Goal: Download file/media

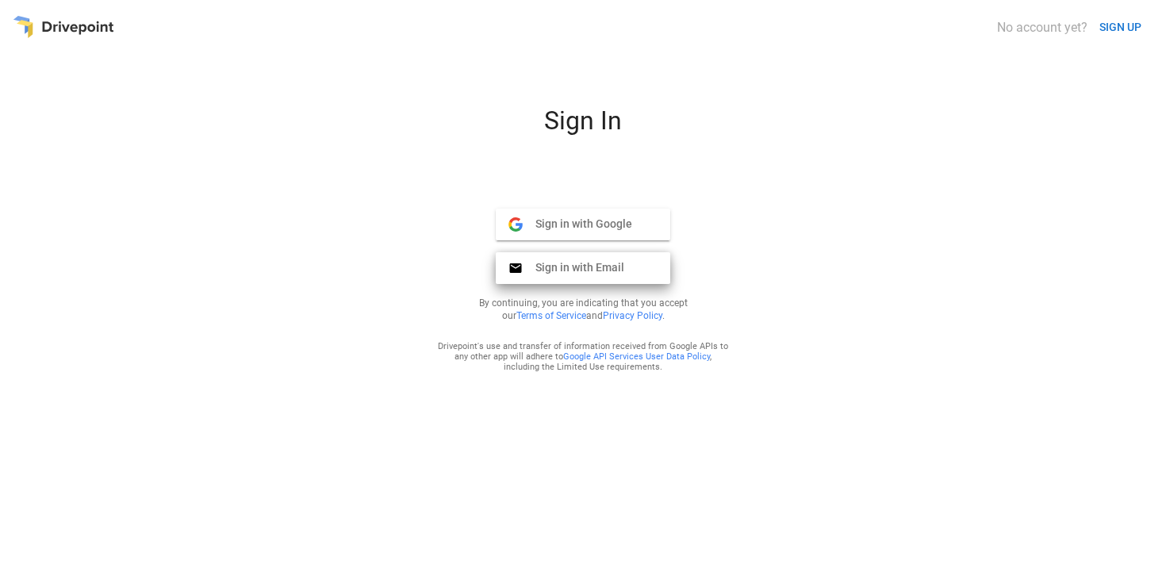
click at [574, 255] on button "Sign in with Email Email" at bounding box center [583, 268] width 174 height 32
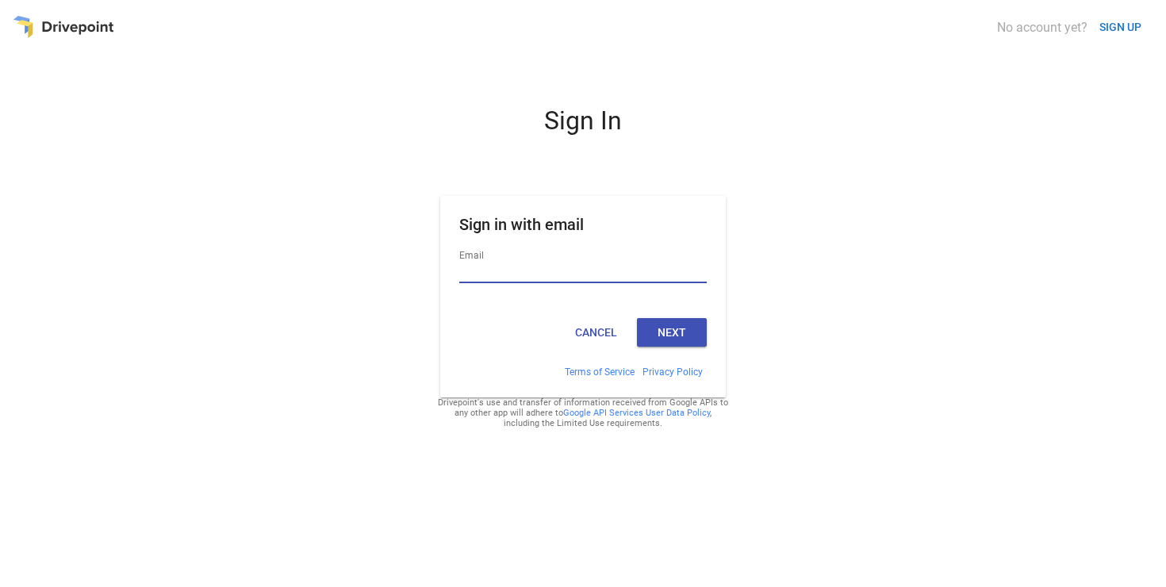
click at [521, 276] on input "Email" at bounding box center [582, 273] width 247 height 21
type input "**********"
click at [681, 316] on div "Cancel Next" at bounding box center [583, 339] width 286 height 54
click at [669, 328] on button "Next" at bounding box center [672, 332] width 70 height 29
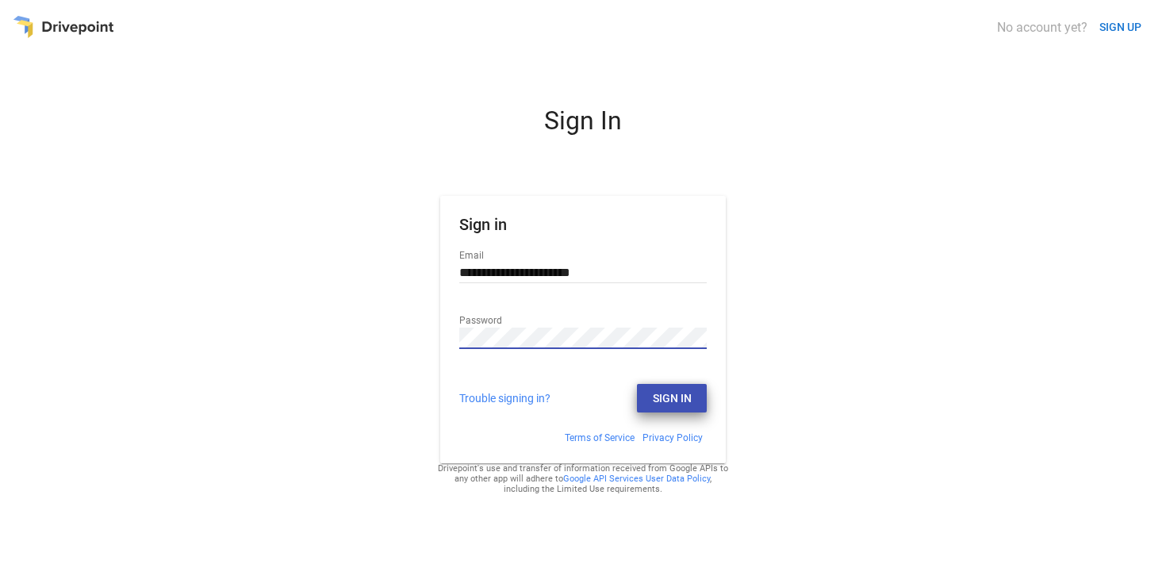
click at [654, 397] on button "Sign In" at bounding box center [672, 398] width 70 height 29
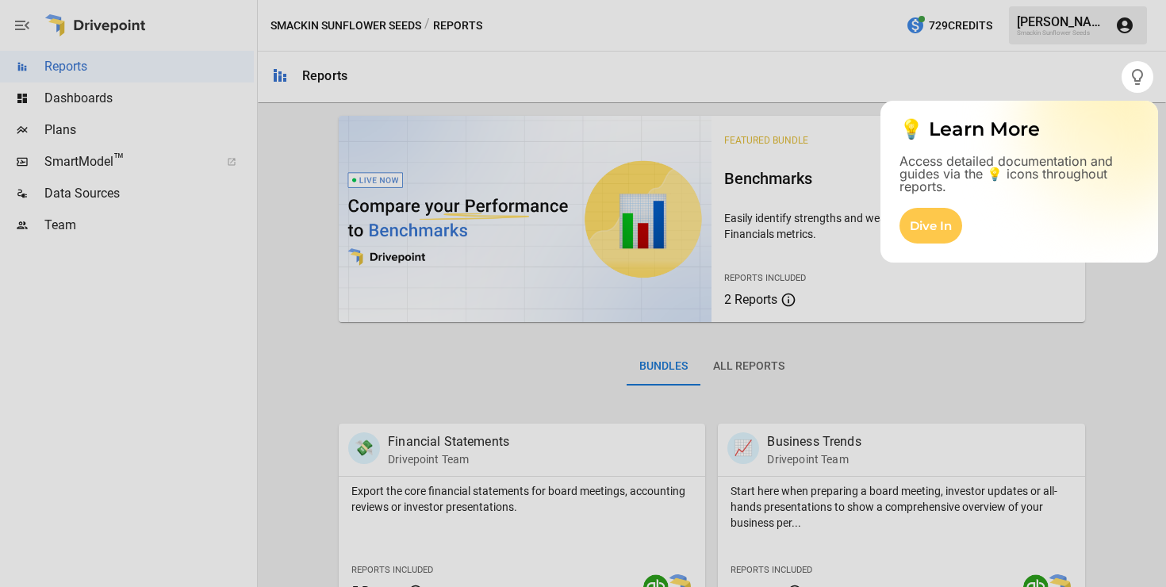
click at [78, 155] on div at bounding box center [583, 340] width 1166 height 494
click at [1154, 70] on div at bounding box center [1159, 293] width 13 height 587
click at [1140, 71] on icon "button" at bounding box center [1137, 77] width 11 height 16
click at [946, 220] on div "Dive In" at bounding box center [930, 226] width 63 height 36
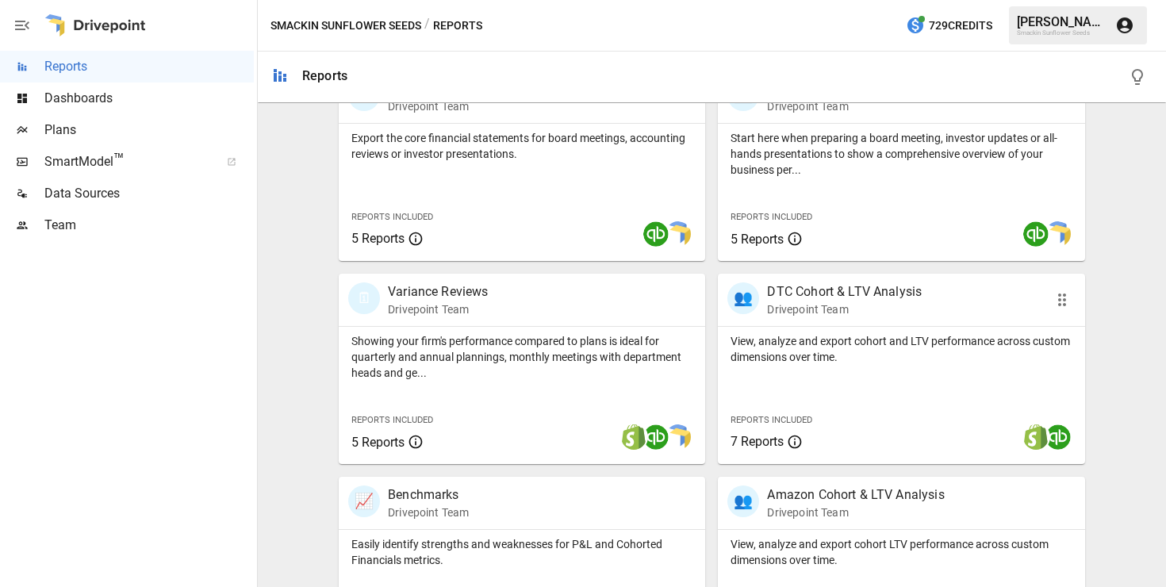
scroll to position [357, 0]
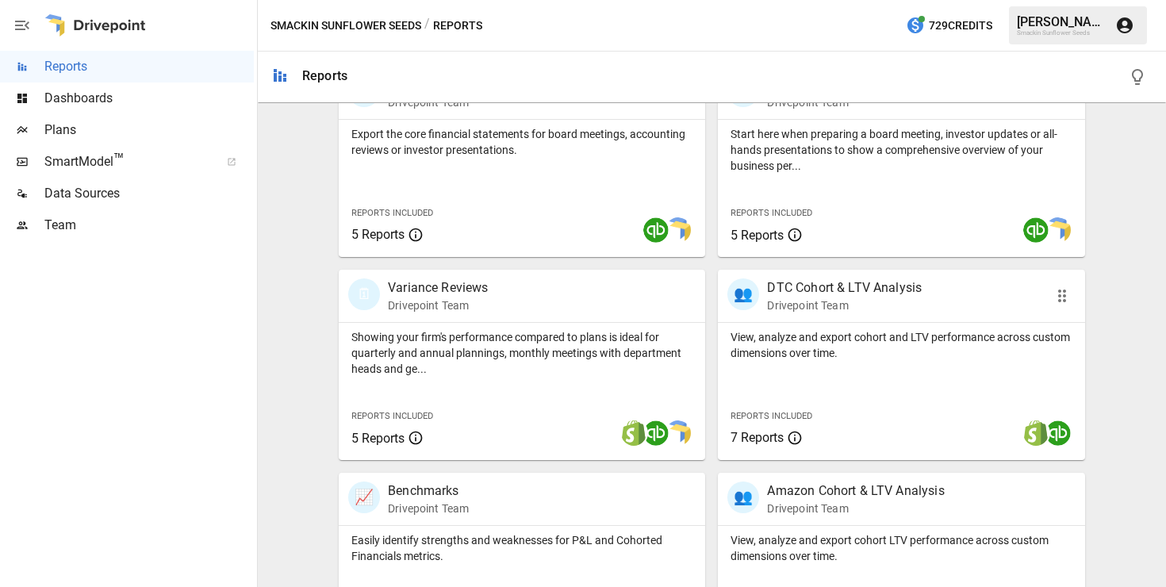
click at [807, 316] on div "👥 DTC Cohort & LTV Analysis Drivepoint Team" at bounding box center [901, 296] width 366 height 52
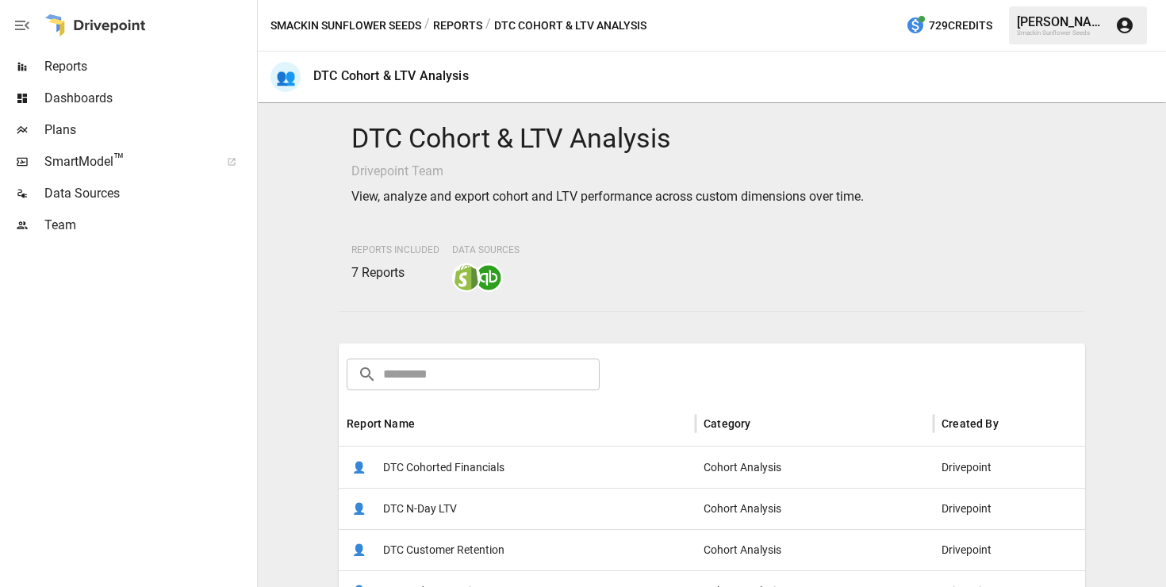
click at [451, 20] on button "Reports" at bounding box center [457, 26] width 49 height 20
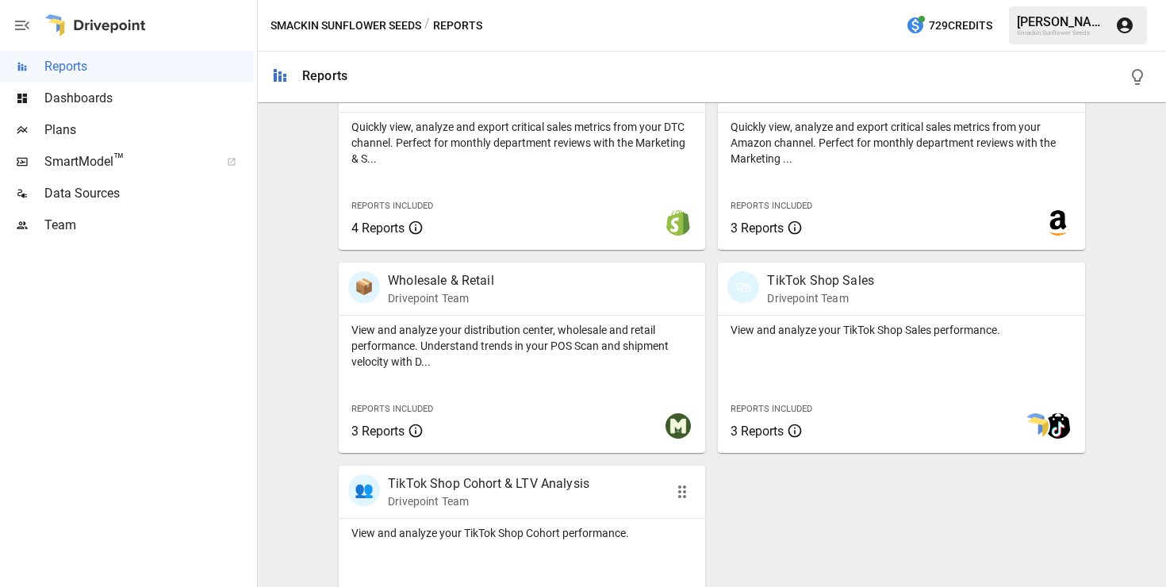
scroll to position [1048, 0]
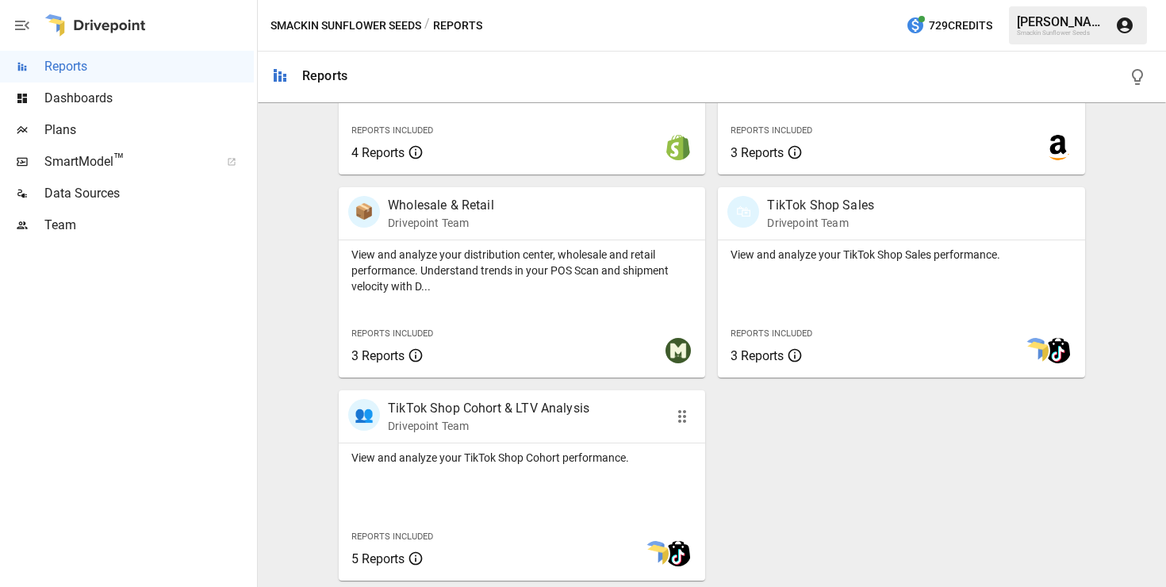
click at [531, 420] on p "Drivepoint Team" at bounding box center [488, 426] width 201 height 16
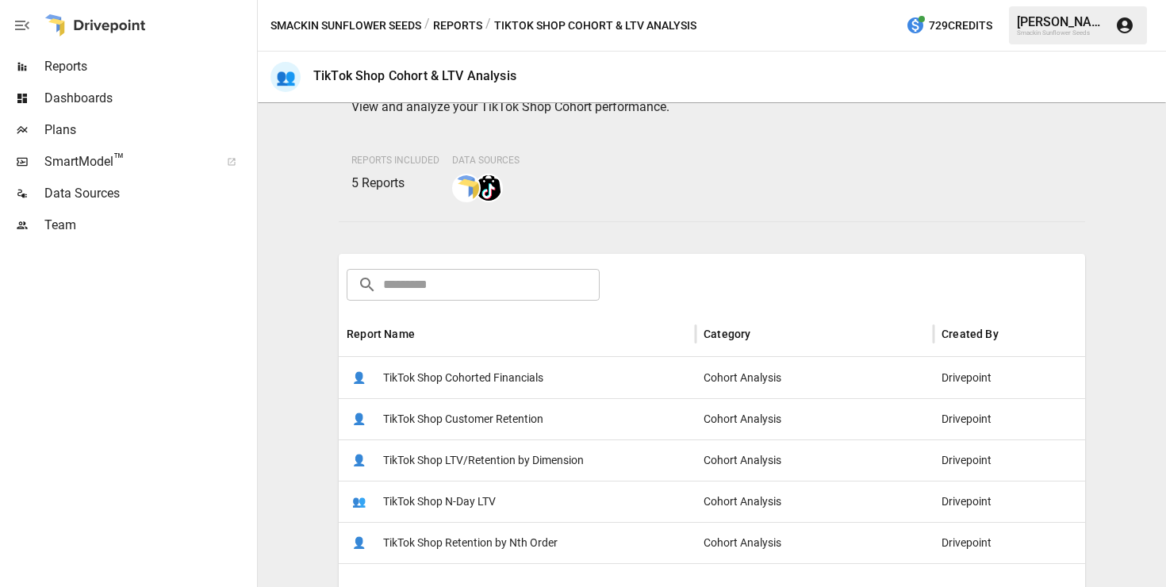
scroll to position [109, 0]
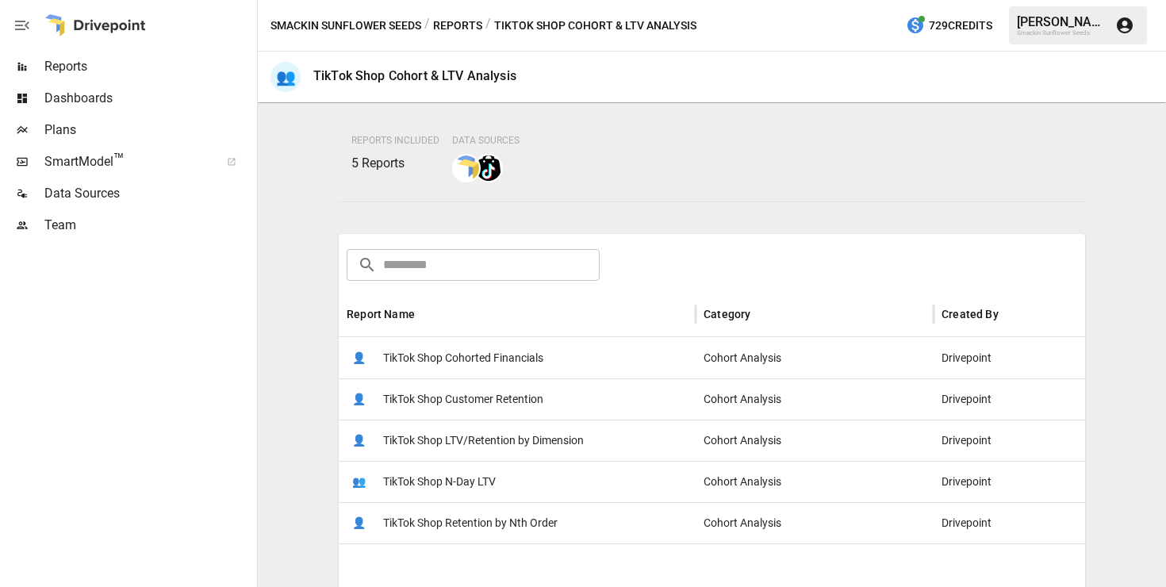
click at [496, 362] on span "TikTok Shop Cohorted Financials" at bounding box center [463, 358] width 160 height 40
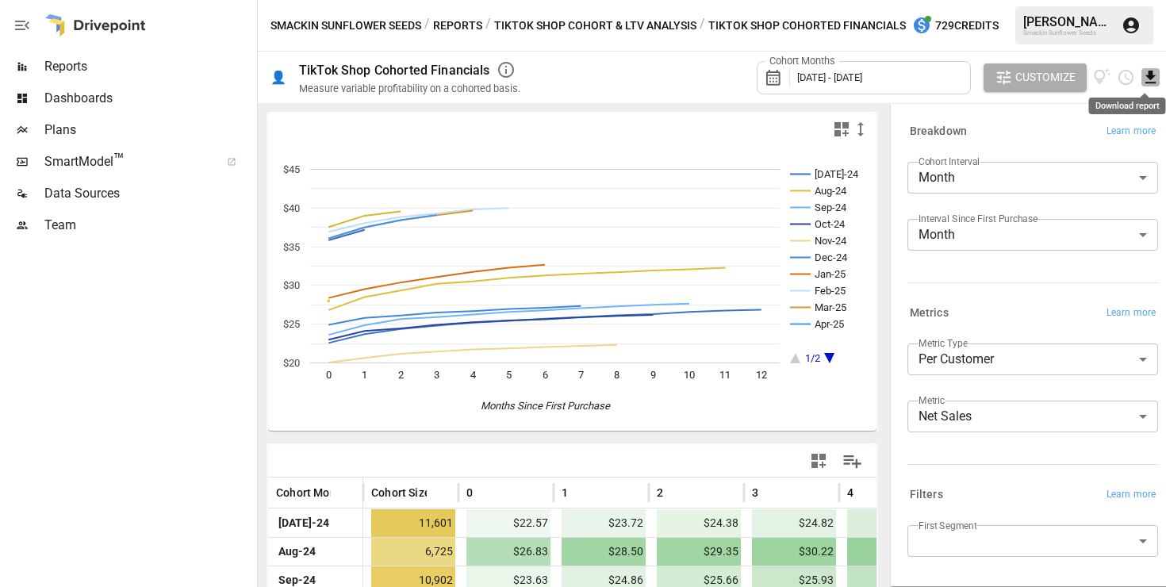
click at [1149, 79] on icon "Download report" at bounding box center [1150, 77] width 18 height 18
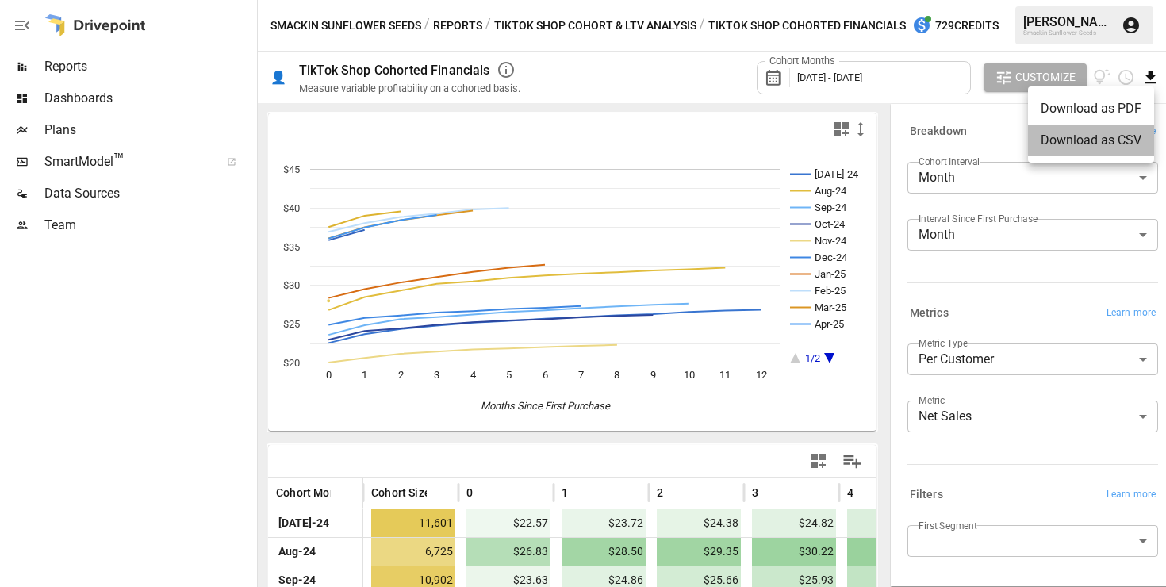
click at [1121, 133] on li "Download as CSV" at bounding box center [1091, 141] width 126 height 32
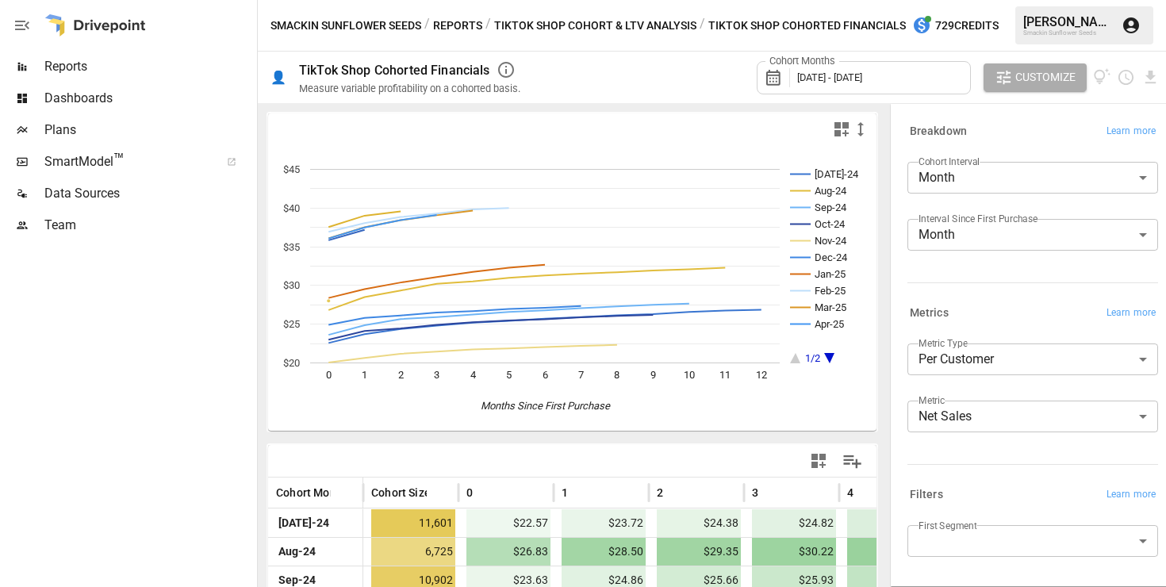
click at [631, 22] on button "TikTok Shop Cohort & LTV Analysis" at bounding box center [595, 26] width 202 height 20
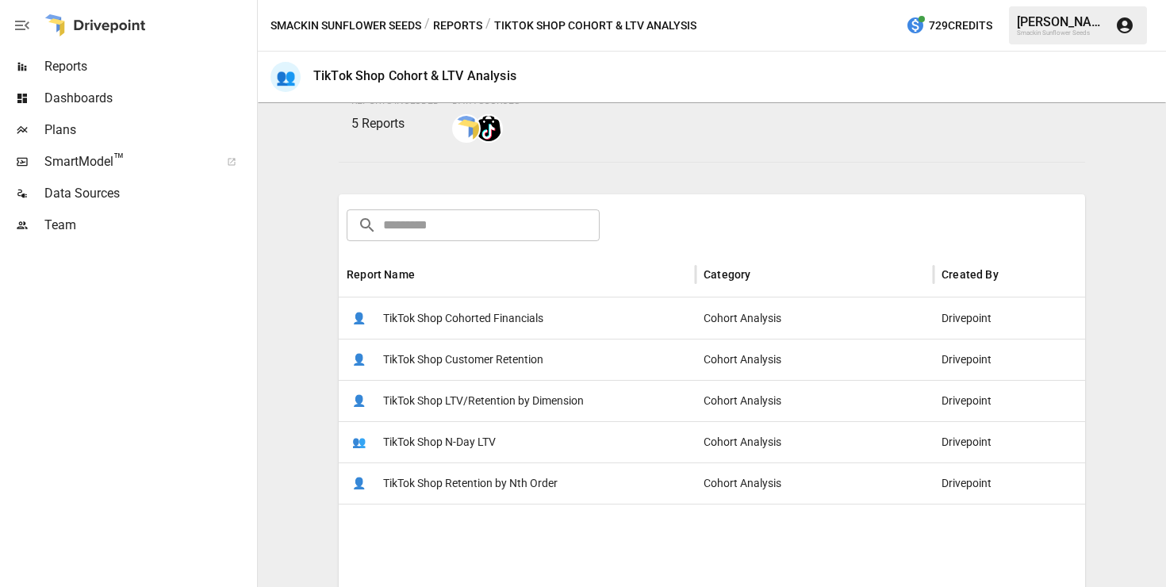
scroll to position [150, 0]
click at [528, 401] on span "TikTok Shop LTV/Retention by Dimension" at bounding box center [483, 400] width 201 height 40
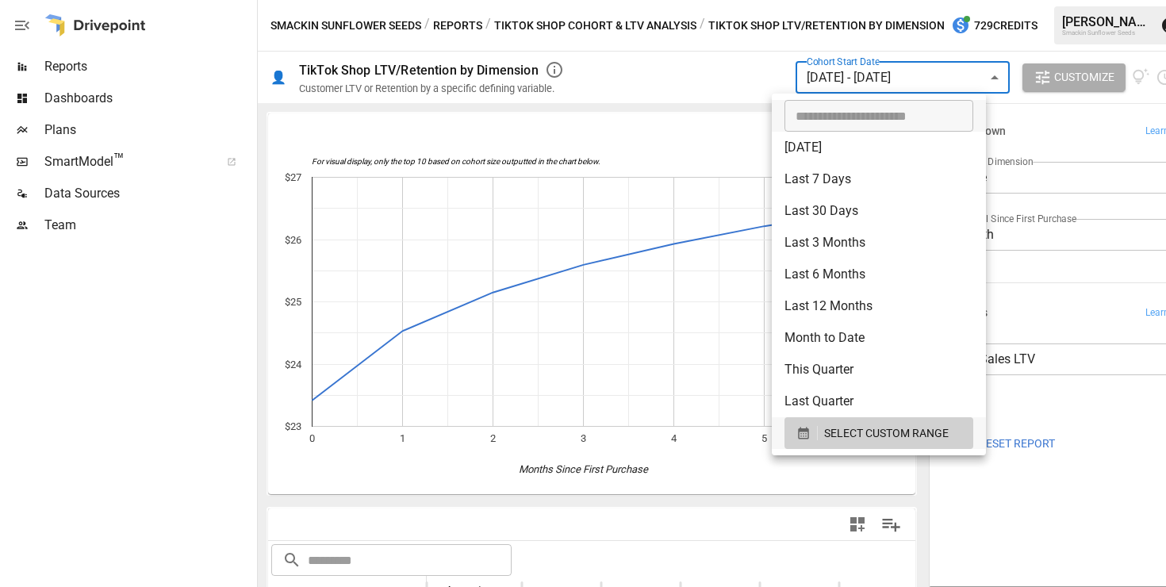
click at [959, 0] on body "**********" at bounding box center [583, 0] width 1166 height 0
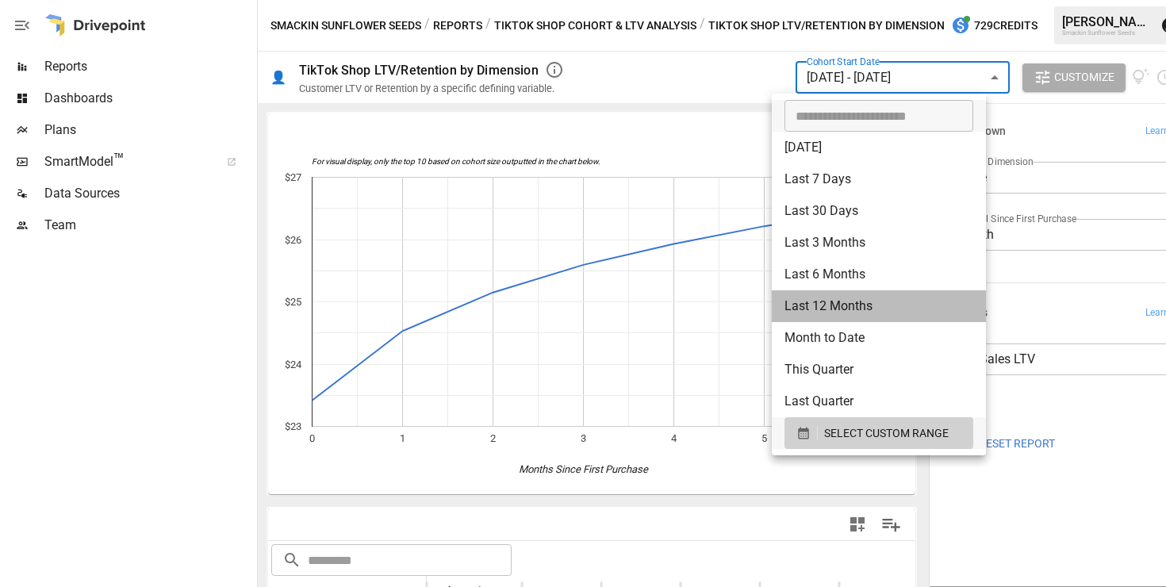
click at [870, 305] on li "Last 12 Months" at bounding box center [879, 306] width 214 height 32
type input "**********"
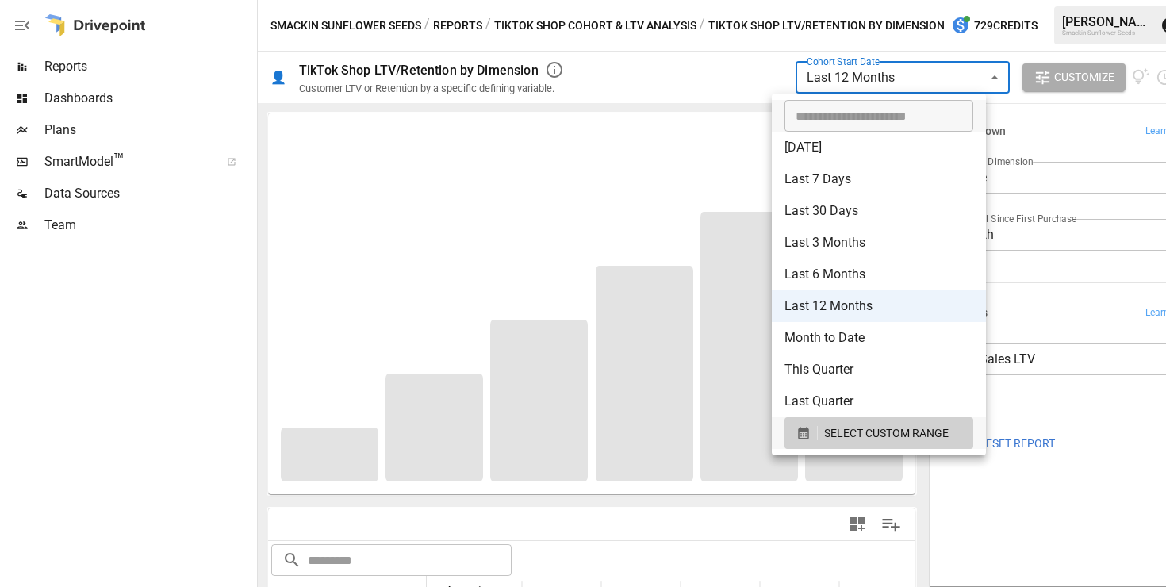
click at [962, 0] on body "**********" at bounding box center [583, 0] width 1166 height 0
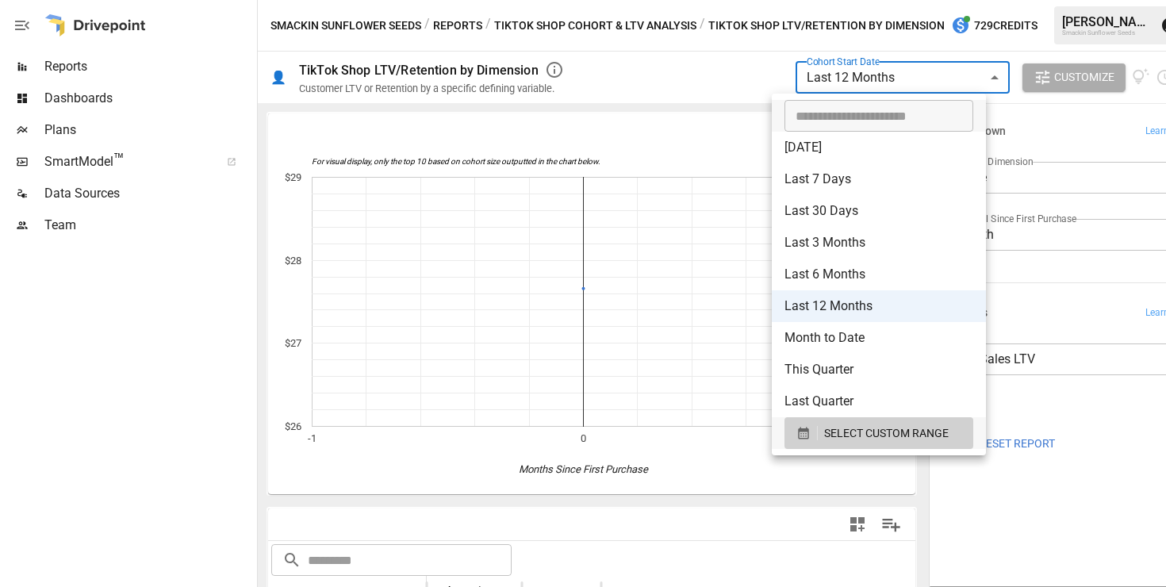
click at [722, 74] on div at bounding box center [583, 293] width 1166 height 587
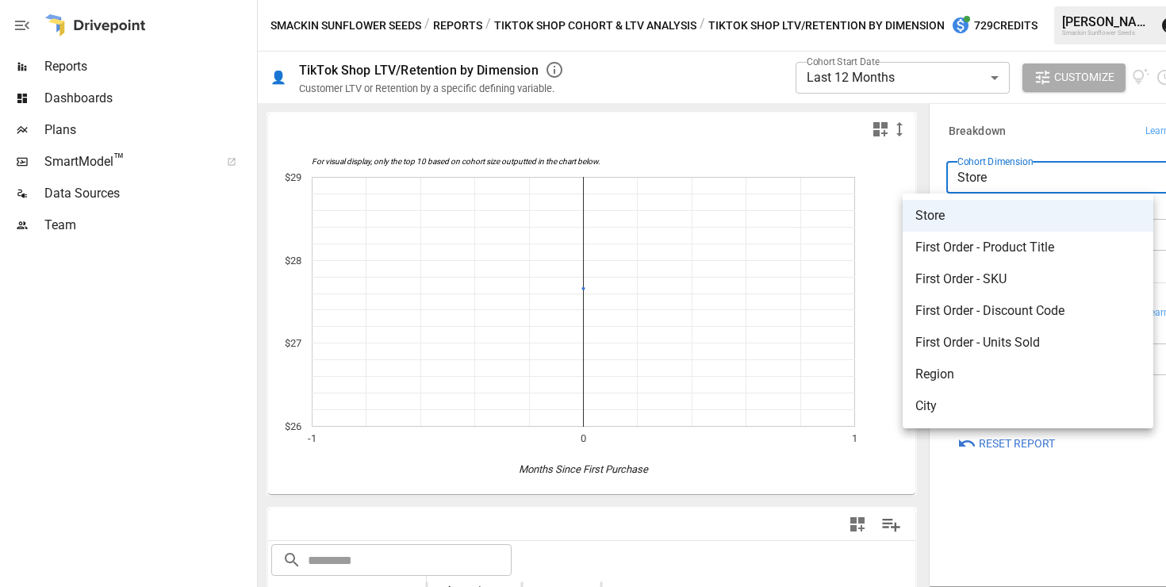
click at [995, 0] on body "**********" at bounding box center [583, 0] width 1166 height 0
click at [978, 129] on div at bounding box center [583, 293] width 1166 height 587
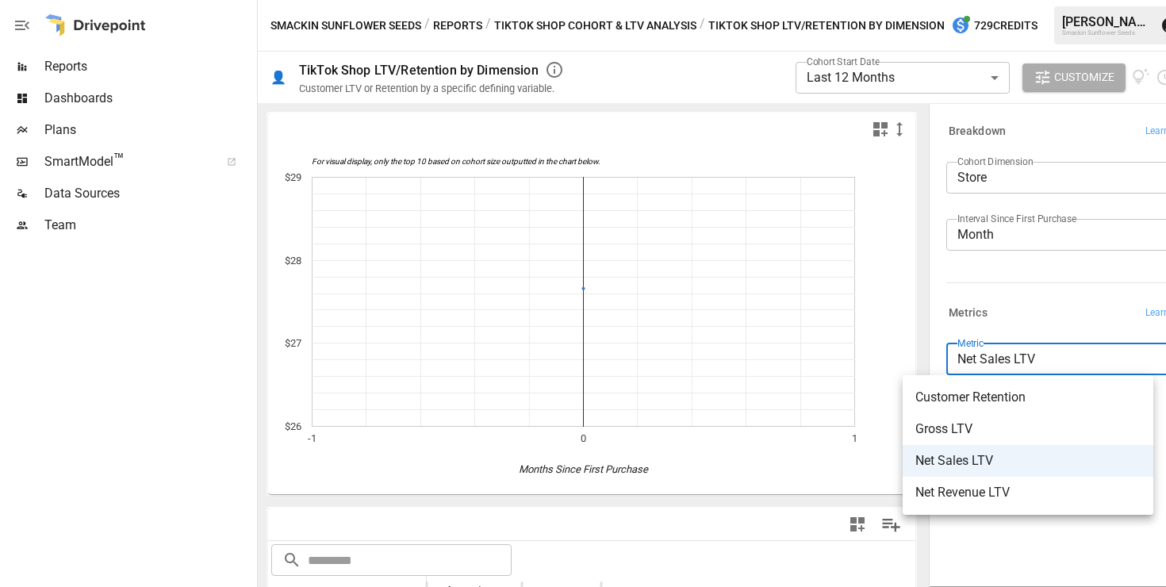
click at [1002, 0] on body "**********" at bounding box center [583, 0] width 1166 height 0
click at [993, 302] on div at bounding box center [583, 293] width 1166 height 587
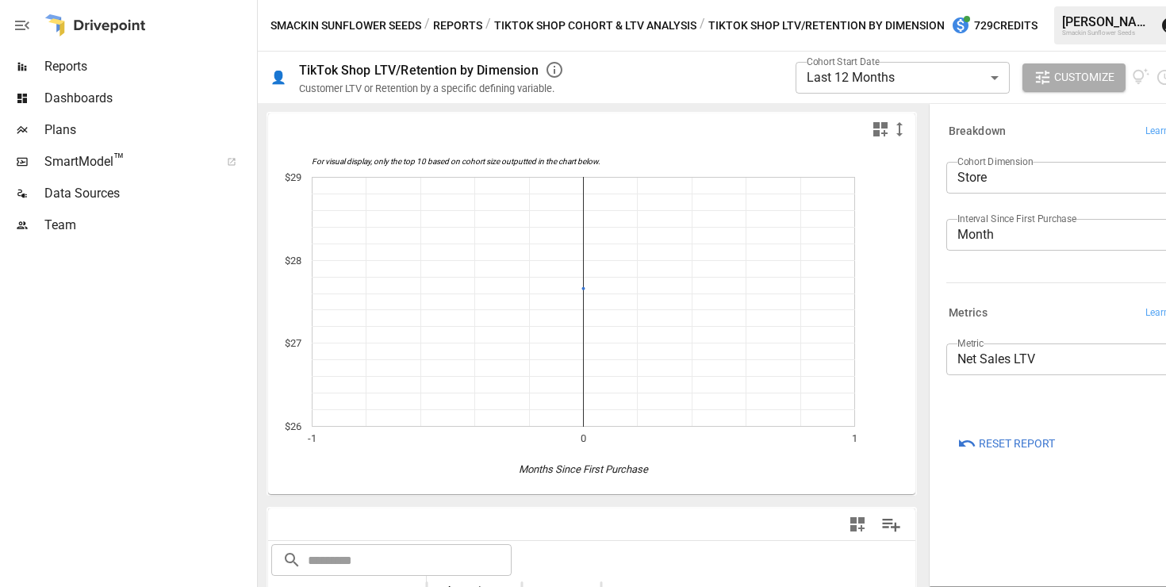
click at [972, 167] on label "Cohort Dimension" at bounding box center [994, 161] width 75 height 13
click at [972, 0] on body "**********" at bounding box center [583, 0] width 1166 height 0
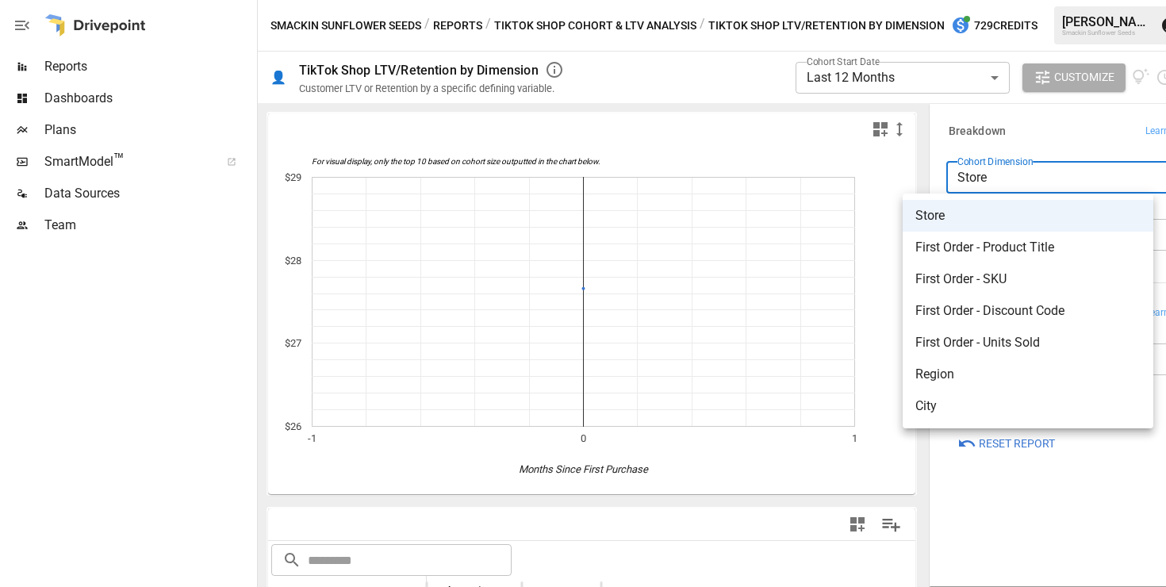
click at [974, 142] on div at bounding box center [583, 293] width 1166 height 587
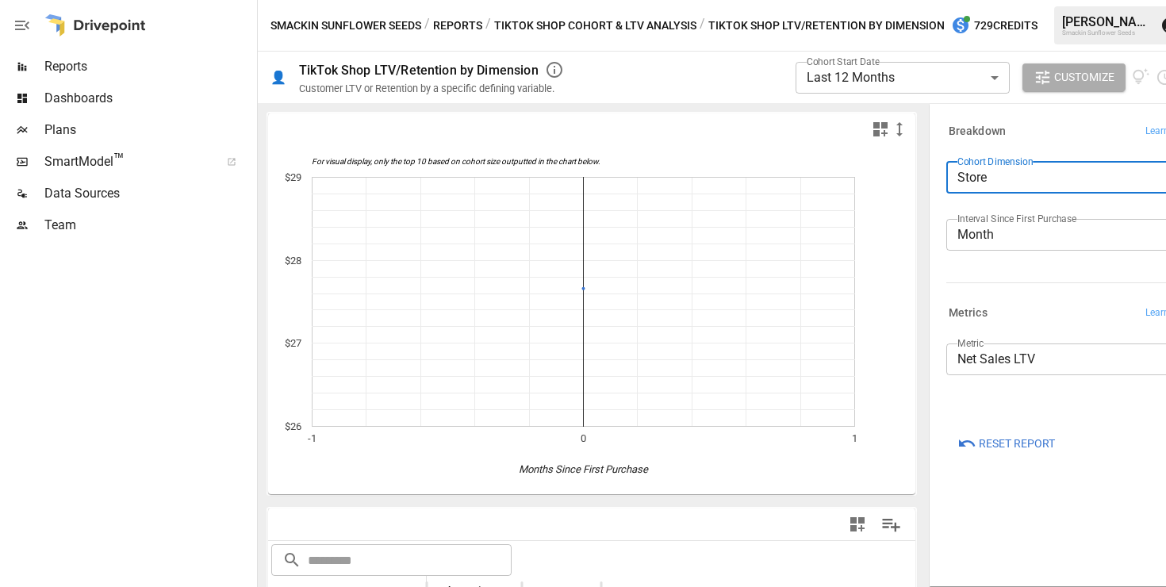
click at [450, 29] on button "Reports" at bounding box center [457, 26] width 49 height 20
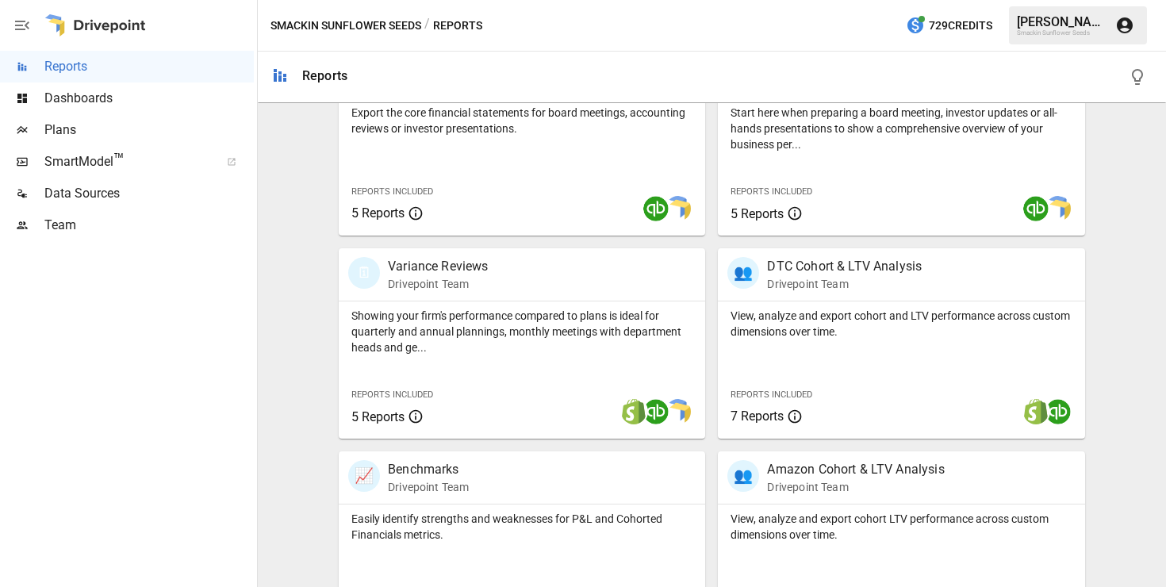
scroll to position [417, 0]
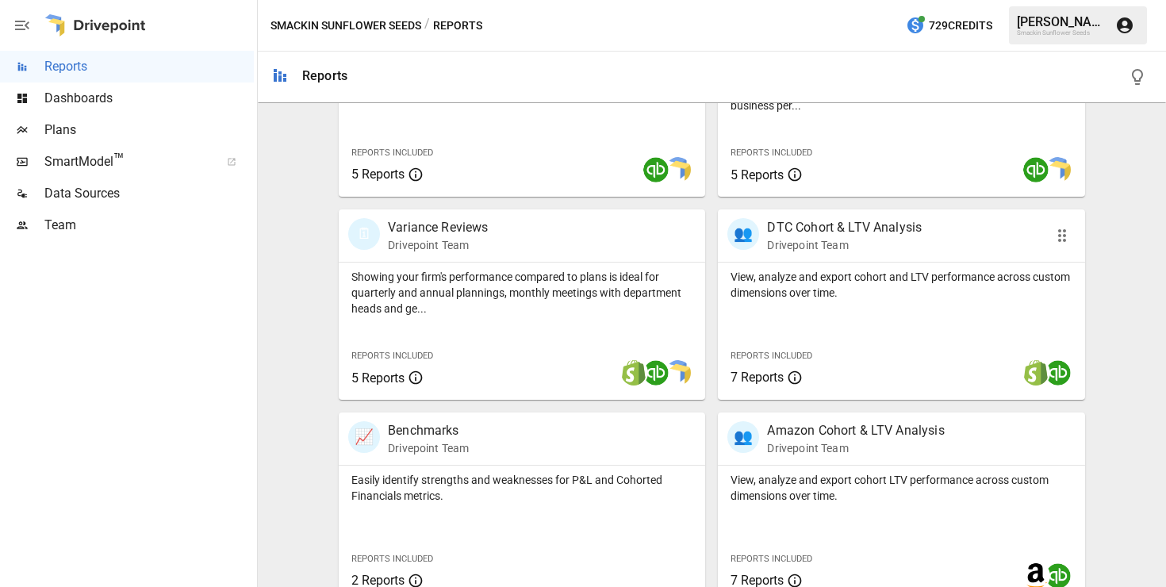
click at [838, 290] on p "View, analyze and export cohort and LTV performance across custom dimensions ov…" at bounding box center [900, 285] width 341 height 32
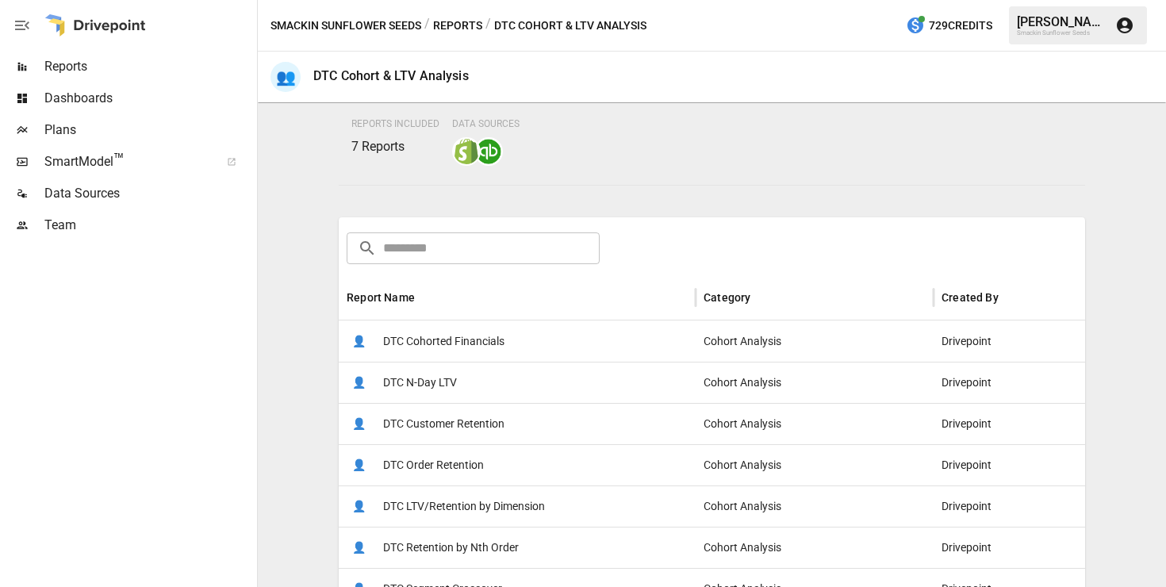
scroll to position [128, 0]
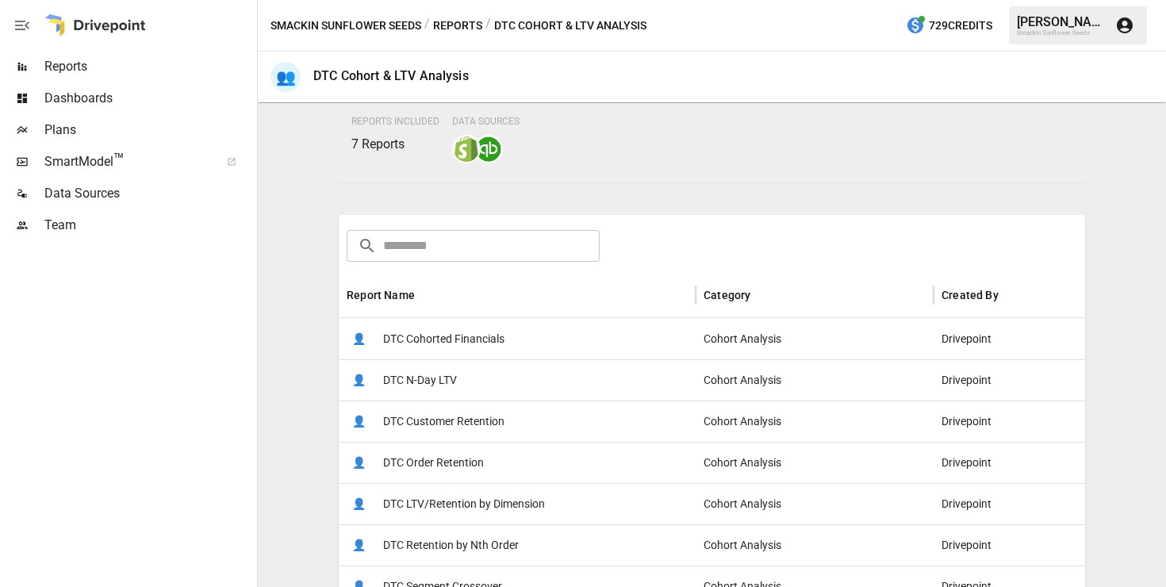
click at [516, 348] on div "👤 DTC Cohorted Financials" at bounding box center [517, 338] width 357 height 41
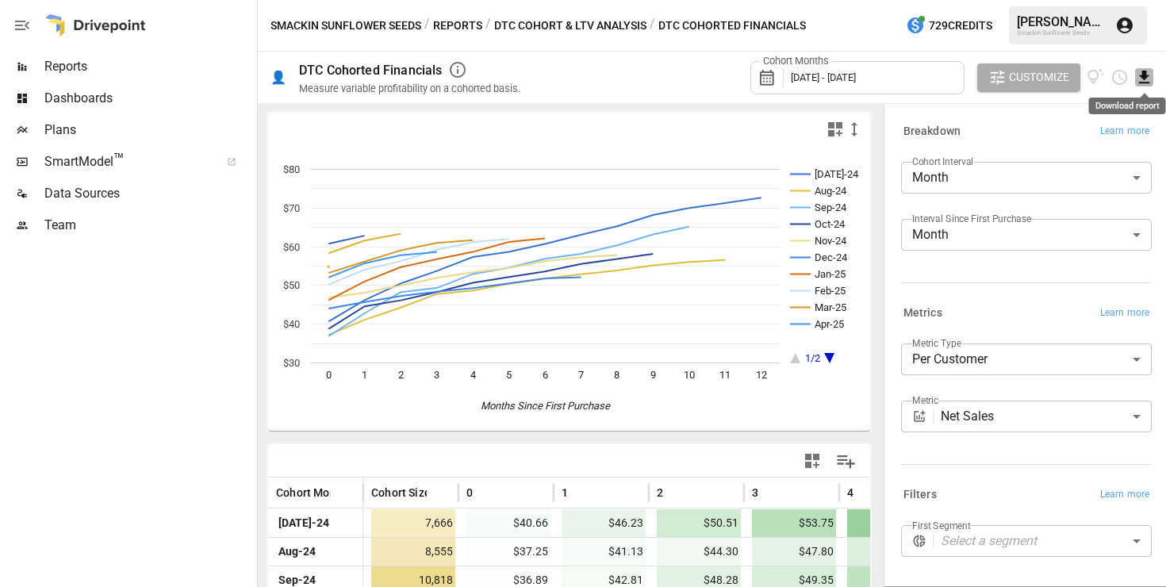
click at [1146, 78] on icon "Download report" at bounding box center [1144, 77] width 18 height 18
click at [1095, 139] on li "Download as CSV" at bounding box center [1091, 141] width 126 height 32
click at [539, 30] on button "DTC Cohort & LTV Analysis" at bounding box center [570, 26] width 152 height 20
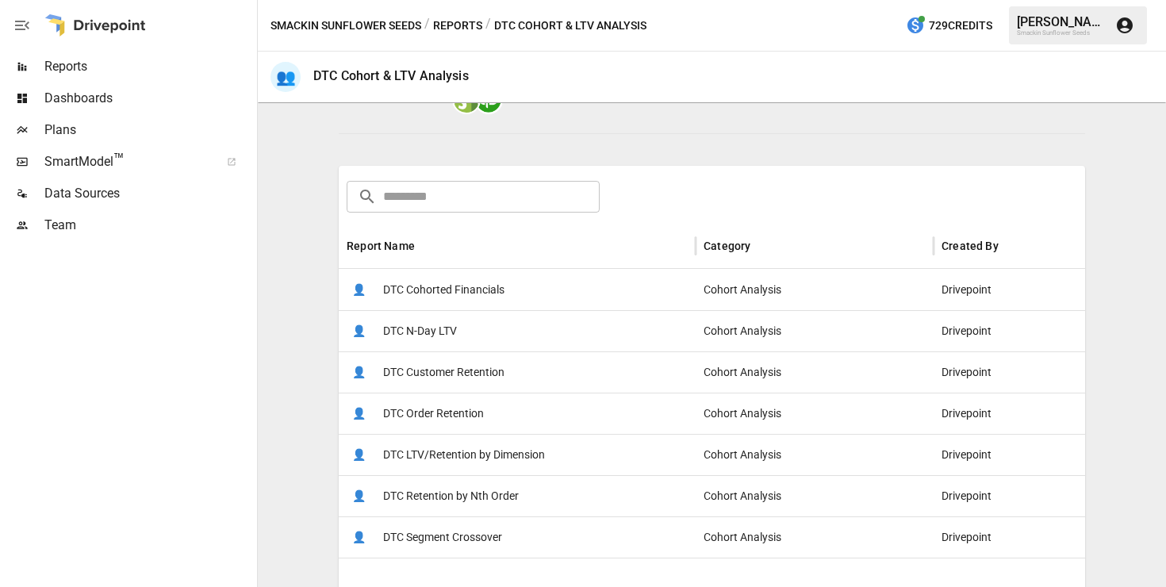
scroll to position [181, 0]
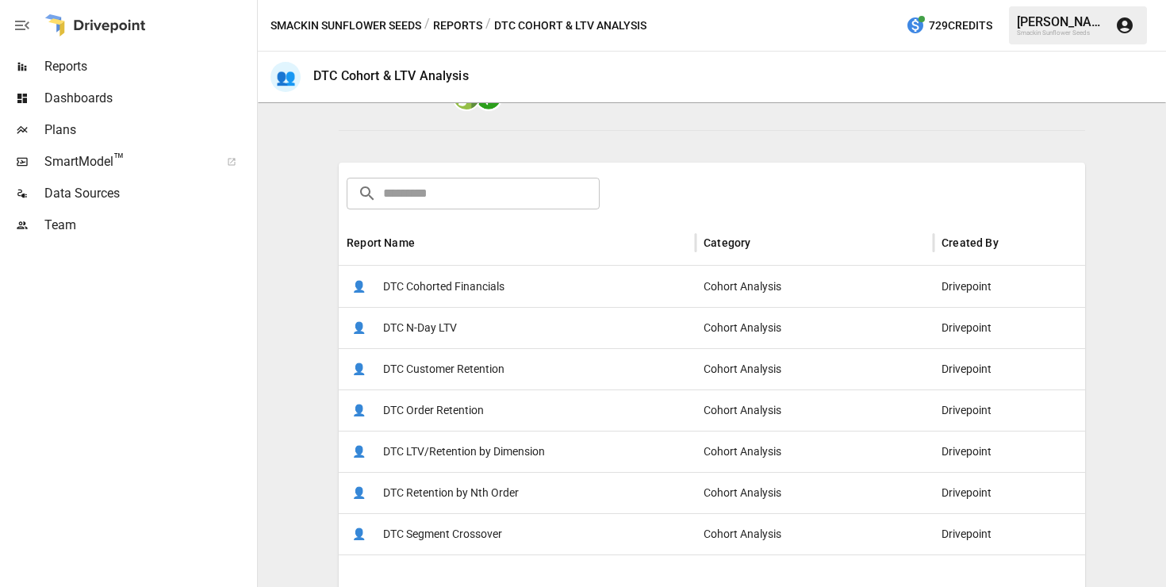
click at [507, 329] on div "👤 DTC N-Day LTV" at bounding box center [517, 327] width 357 height 41
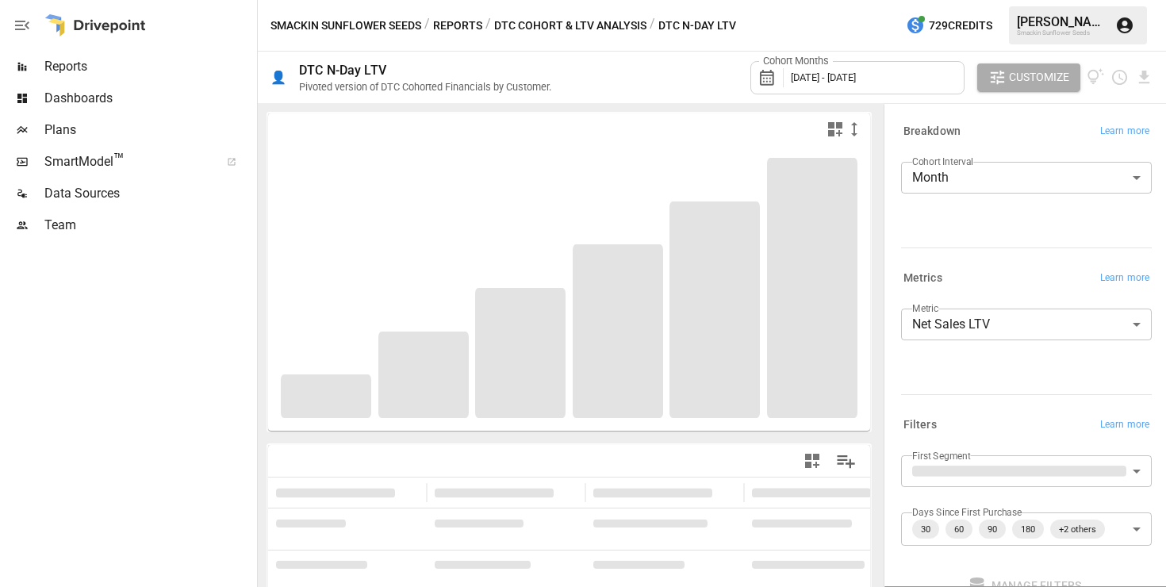
click at [841, 73] on span "July 2022 - July 2025" at bounding box center [823, 77] width 65 height 12
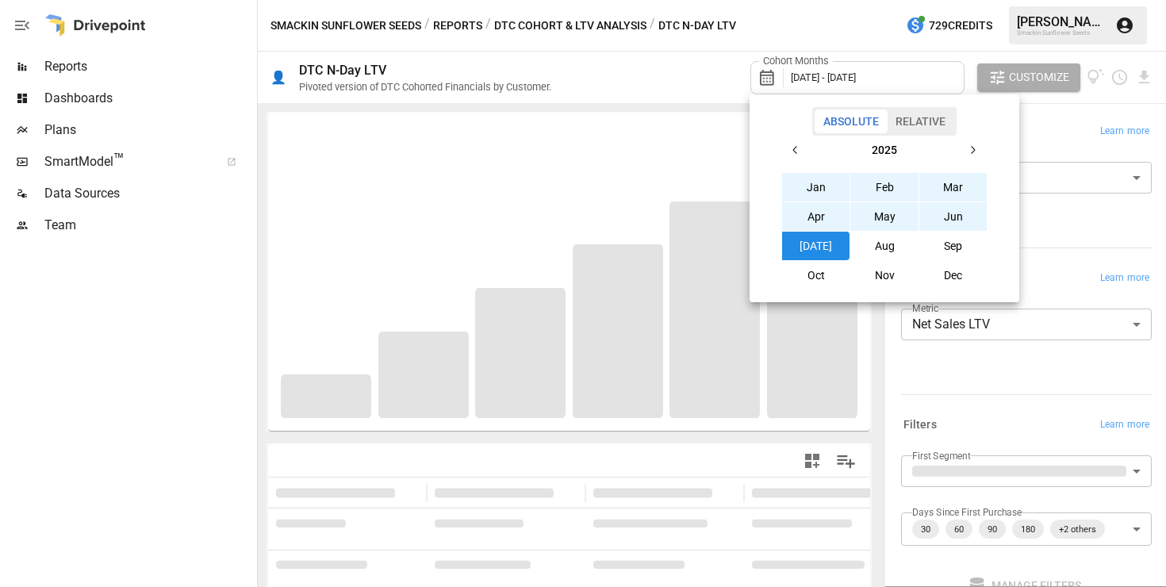
click at [677, 69] on div at bounding box center [583, 293] width 1166 height 587
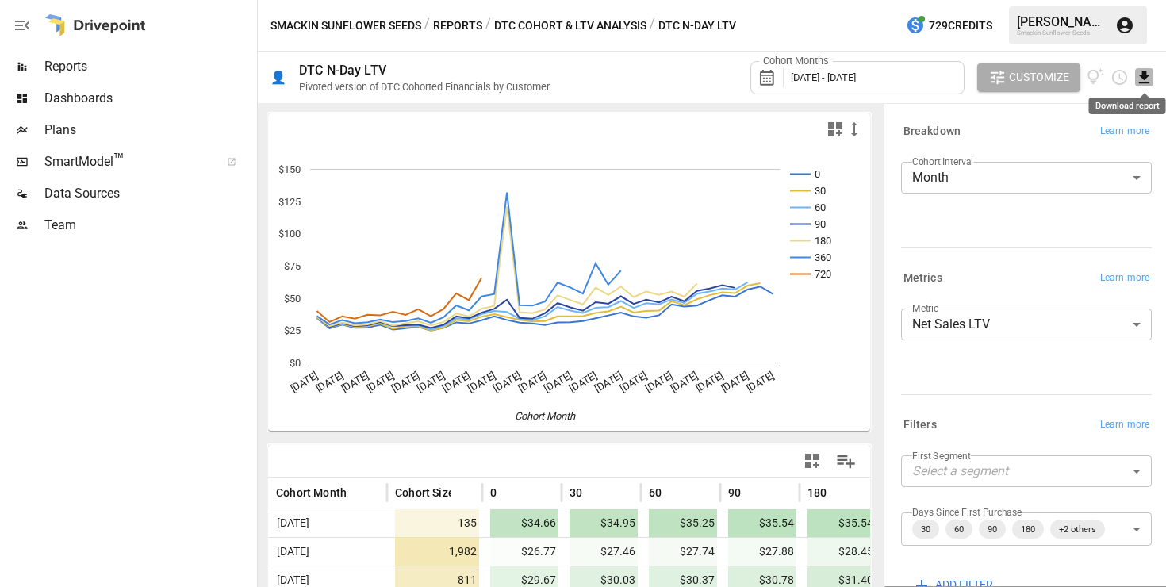
click at [1147, 77] on icon "Download report" at bounding box center [1144, 77] width 10 height 13
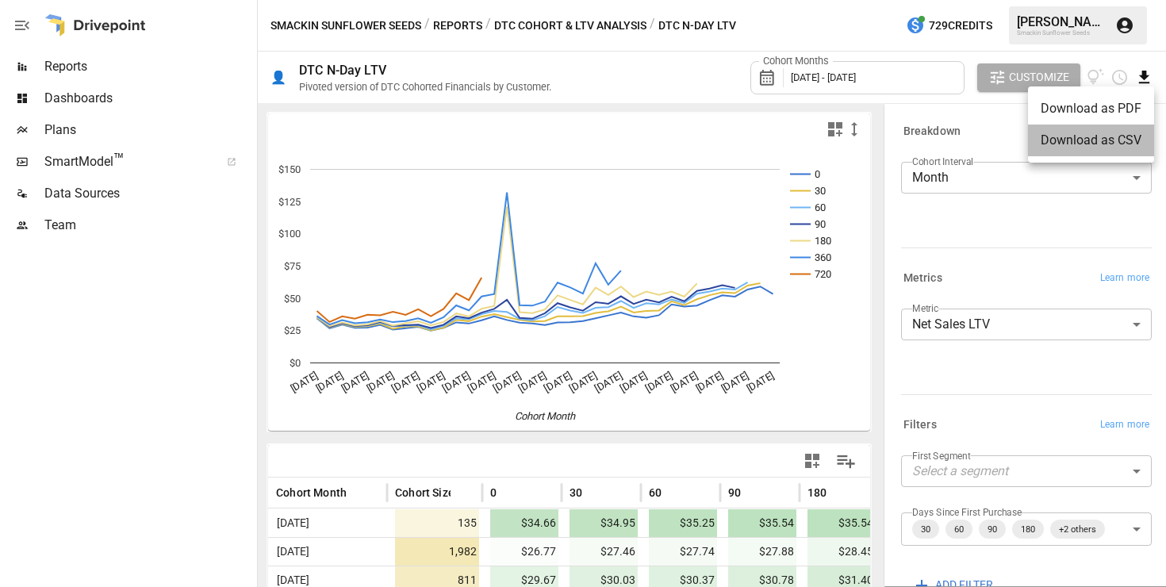
click at [1093, 130] on li "Download as CSV" at bounding box center [1091, 141] width 126 height 32
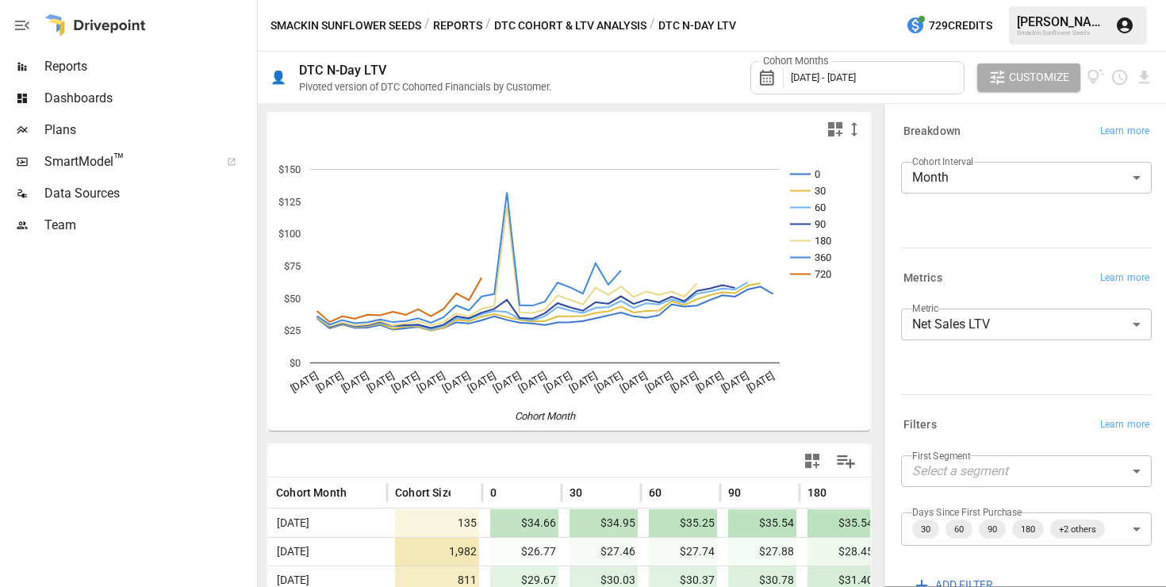
click at [473, 17] on button "Reports" at bounding box center [457, 26] width 49 height 20
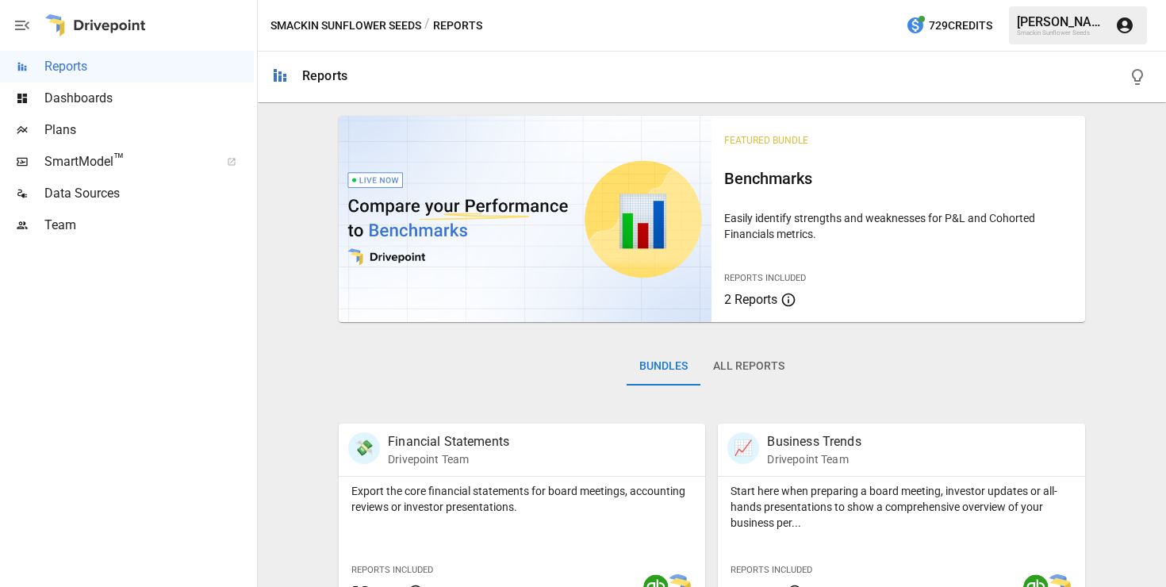
click at [758, 363] on button "All Reports" at bounding box center [748, 366] width 97 height 38
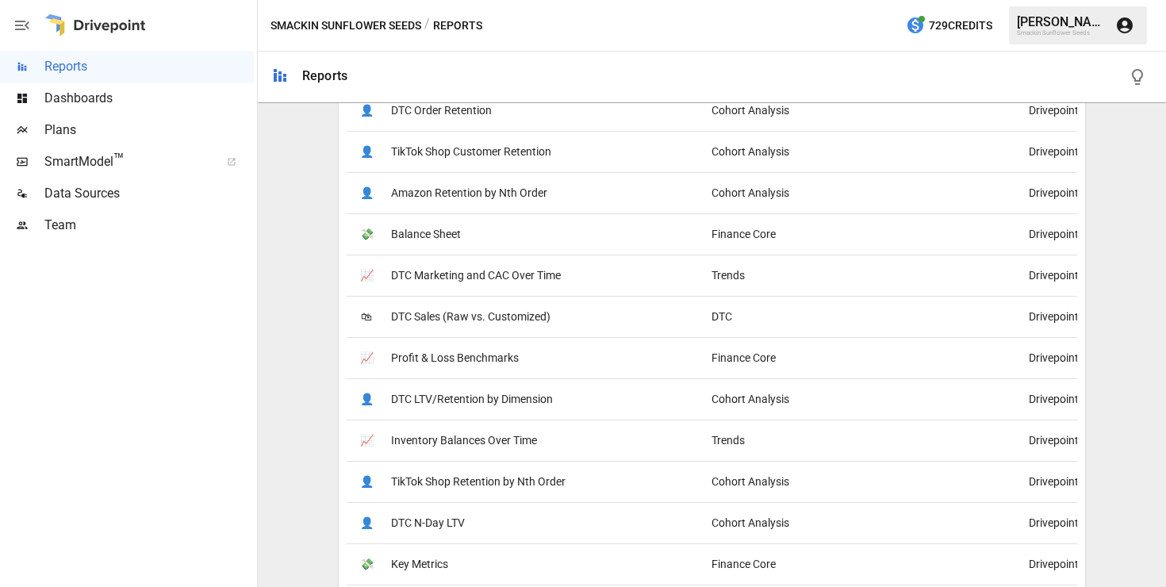
scroll to position [769, 0]
click at [509, 271] on span "DTC Marketing and CAC Over Time" at bounding box center [476, 273] width 170 height 40
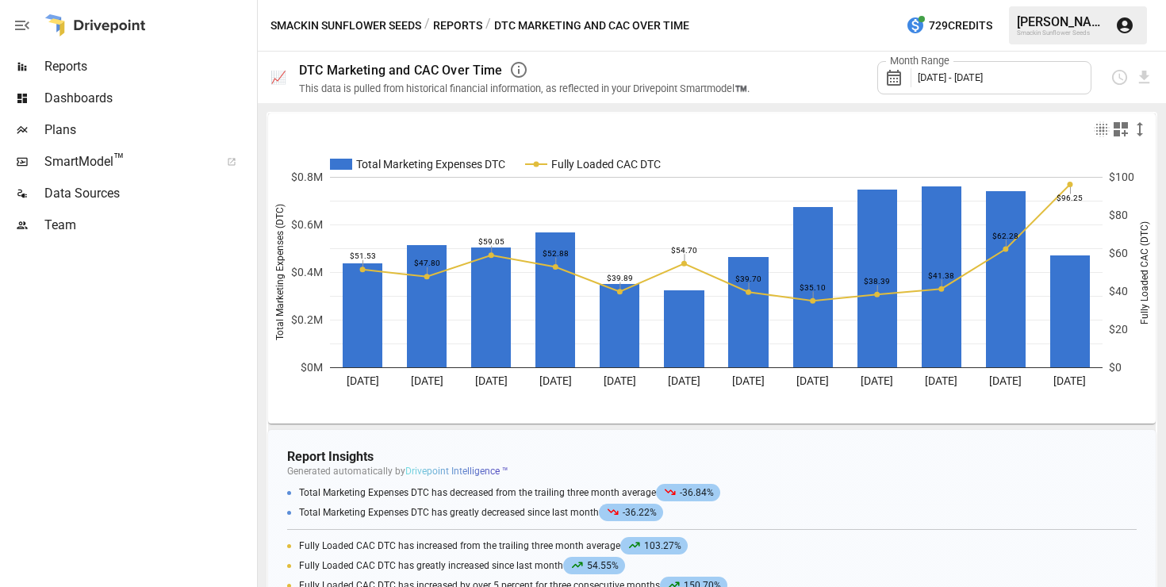
click at [983, 74] on span "August 2024 - July 2025" at bounding box center [950, 77] width 65 height 12
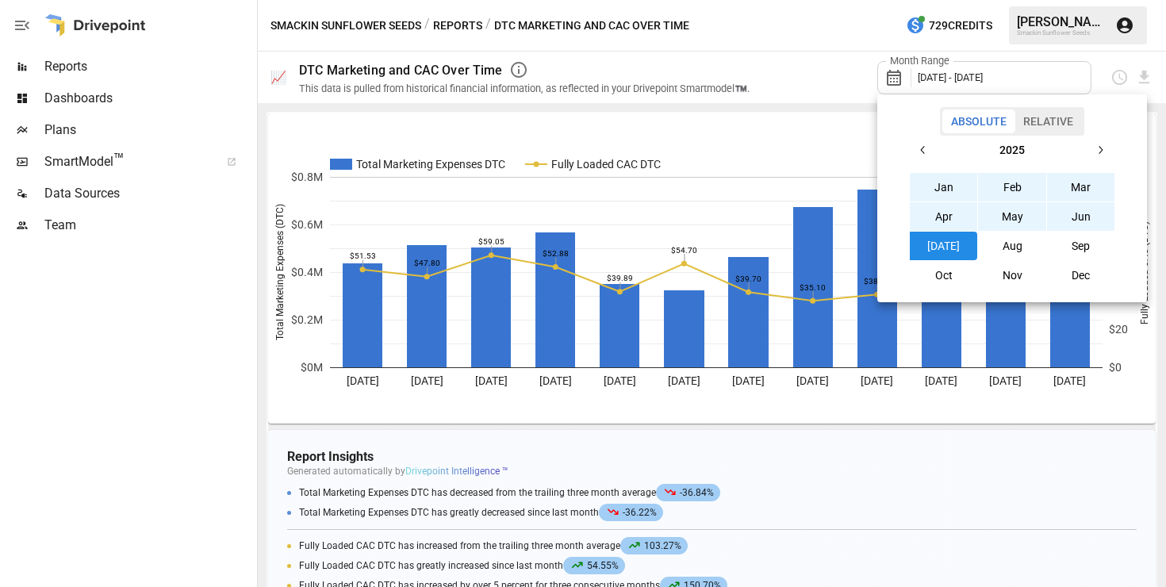
click at [916, 151] on button "button" at bounding box center [923, 150] width 29 height 29
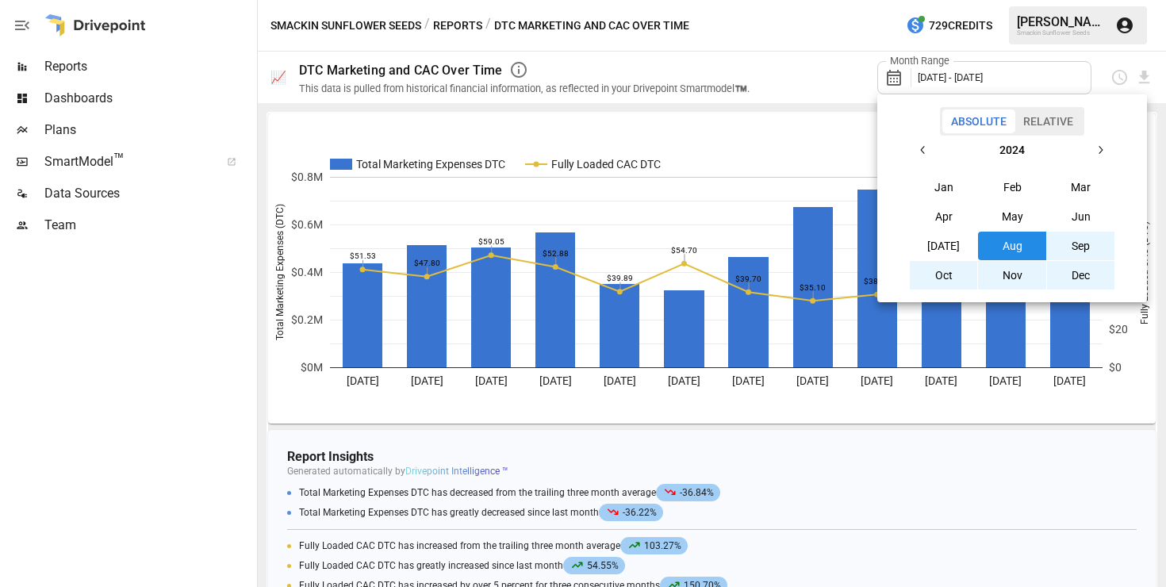
click at [950, 244] on button "Jul" at bounding box center [944, 246] width 68 height 29
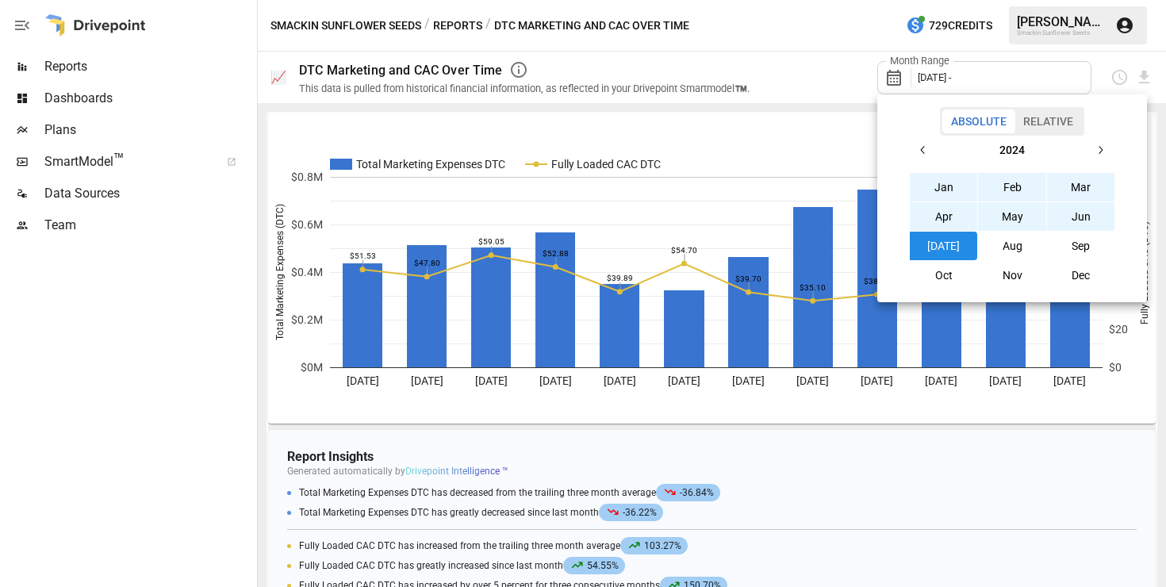
drag, startPoint x: 1098, startPoint y: 149, endPoint x: 941, endPoint y: 188, distance: 161.8
click at [941, 185] on div "2024 Jan Feb Mar Apr May Jun Jul Aug Sep Oct Nov Dec" at bounding box center [1012, 213] width 206 height 154
click at [1018, 214] on button "May" at bounding box center [1012, 216] width 68 height 29
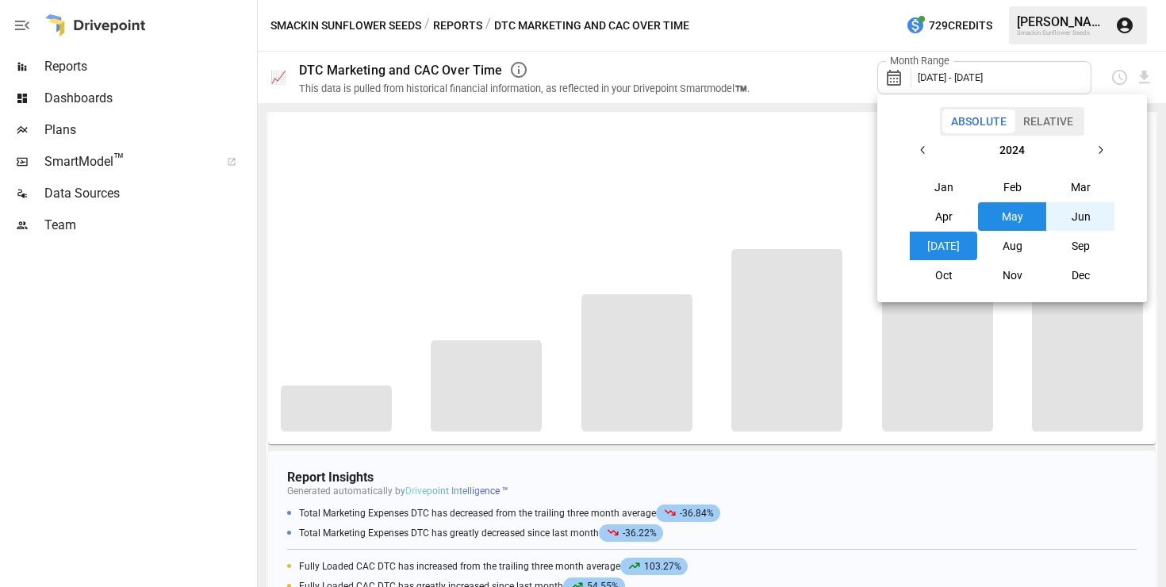
click at [1006, 210] on button "May" at bounding box center [1012, 216] width 68 height 29
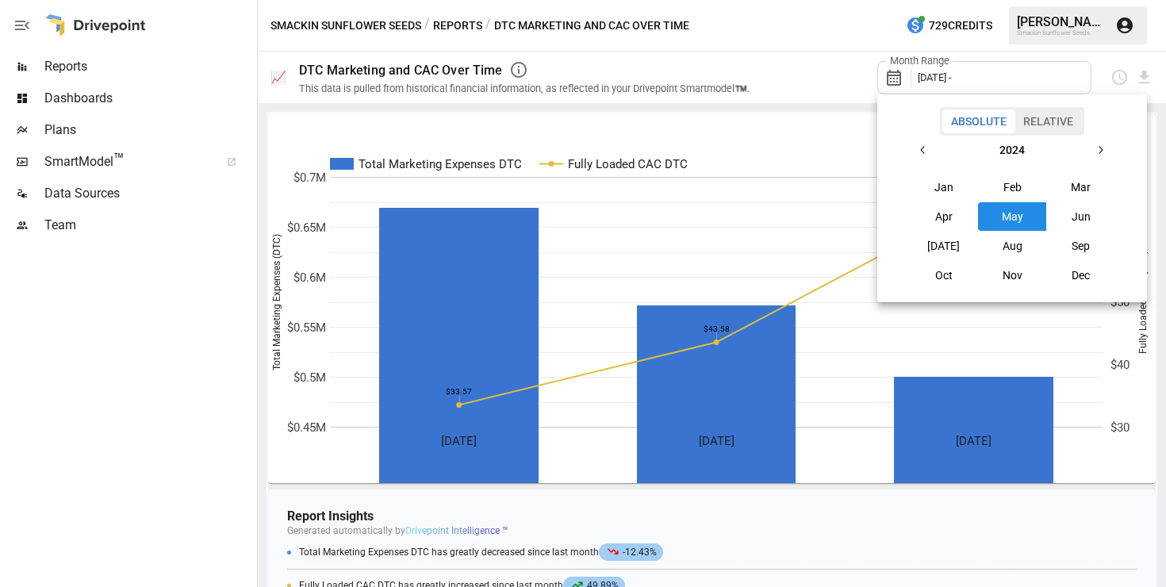
click at [1100, 144] on icon "button" at bounding box center [1100, 150] width 13 height 13
click at [919, 146] on icon "button" at bounding box center [923, 150] width 13 height 13
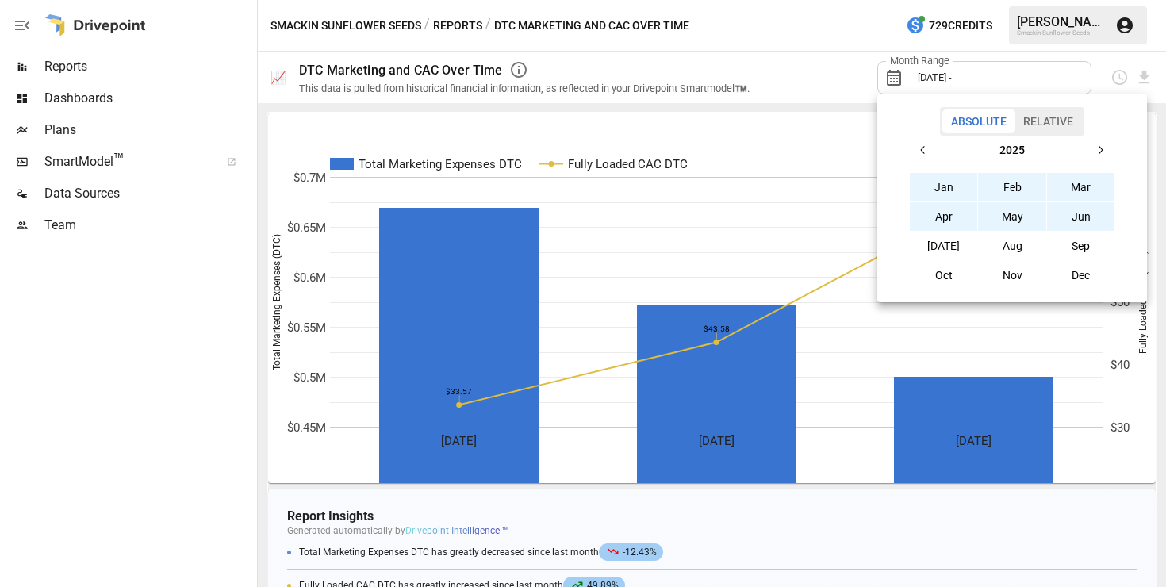
click at [1074, 222] on button "Jun" at bounding box center [1081, 216] width 68 height 29
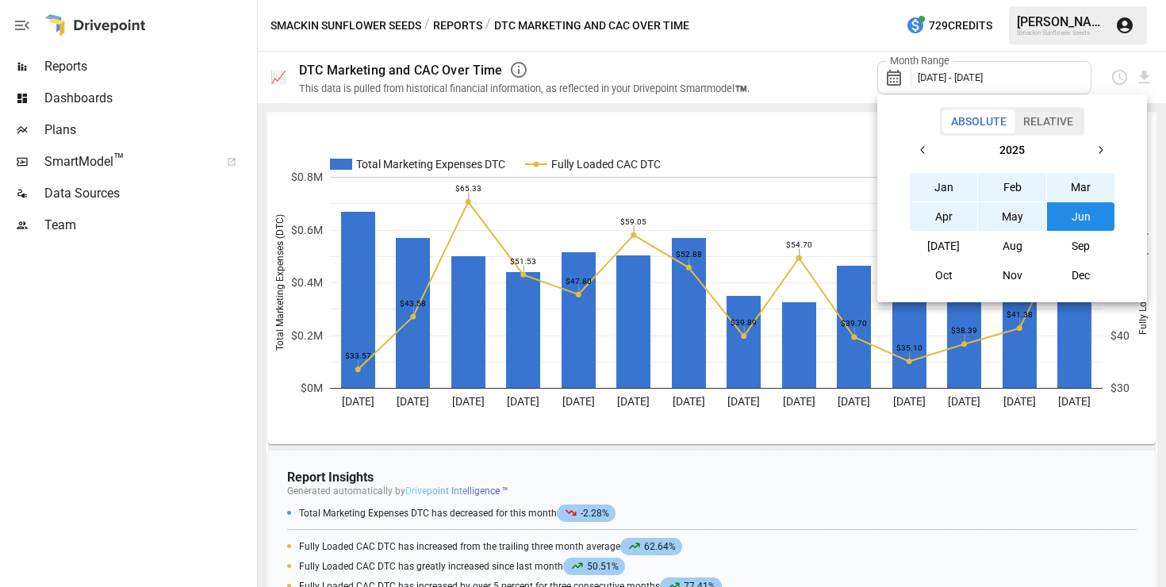
click at [817, 75] on div at bounding box center [583, 293] width 1166 height 587
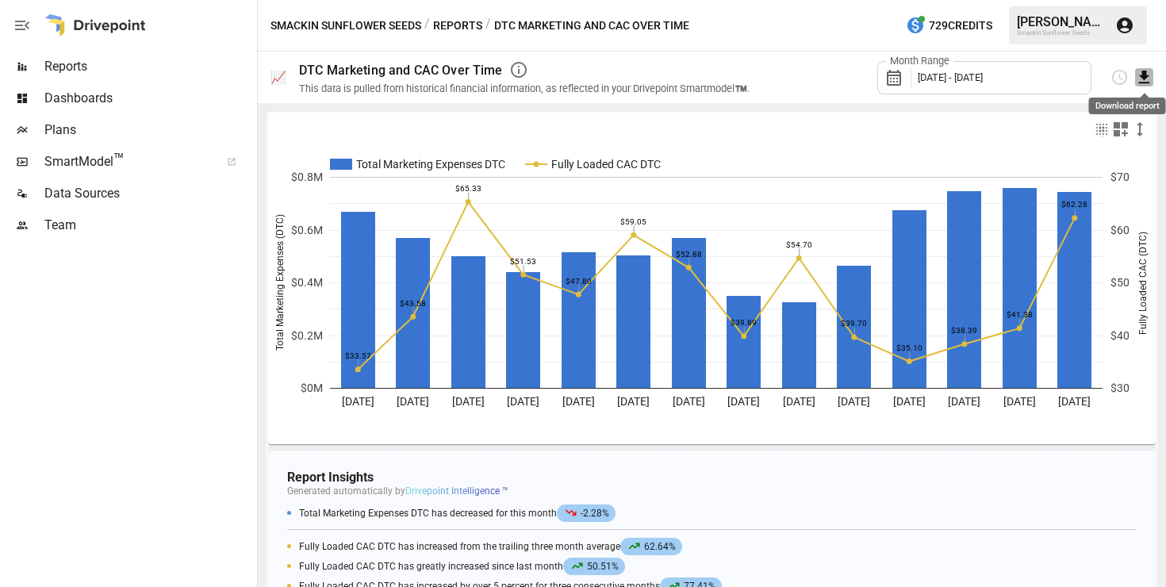
click at [1144, 75] on icon "Download report" at bounding box center [1144, 77] width 10 height 13
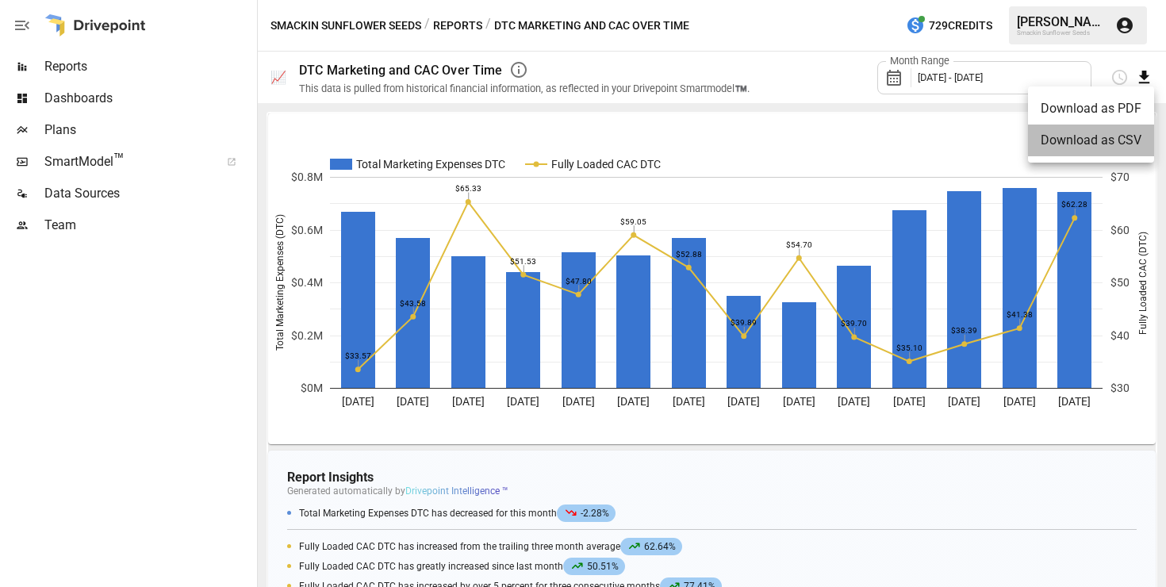
click at [1092, 143] on li "Download as CSV" at bounding box center [1091, 141] width 126 height 32
